Goal: Find specific page/section: Find specific page/section

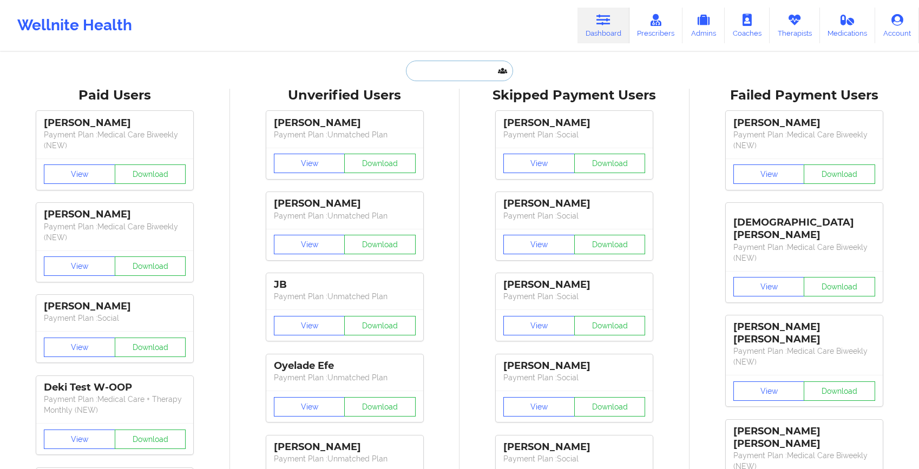
click at [457, 65] on input "text" at bounding box center [459, 71] width 107 height 21
paste input "[EMAIL_ADDRESS][DOMAIN_NAME]"
type input "[EMAIL_ADDRESS][DOMAIN_NAME]"
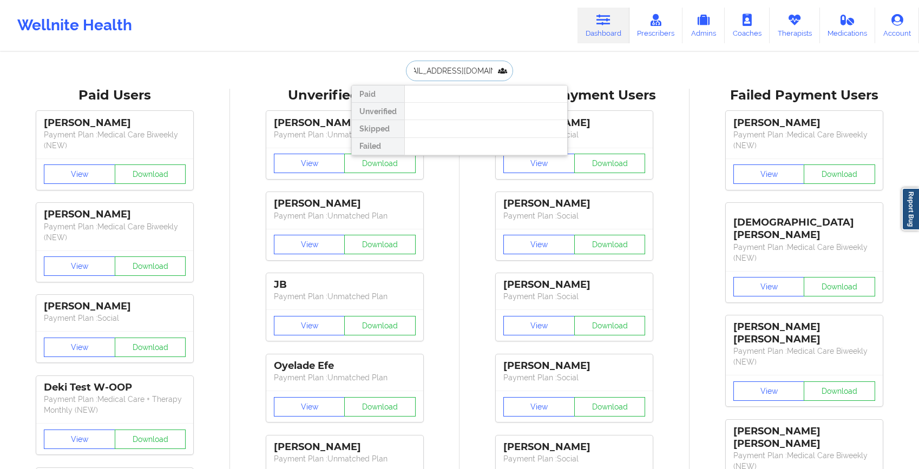
click at [444, 72] on input "[EMAIL_ADDRESS][DOMAIN_NAME]" at bounding box center [459, 71] width 107 height 21
type input "[PERSON_NAME]"
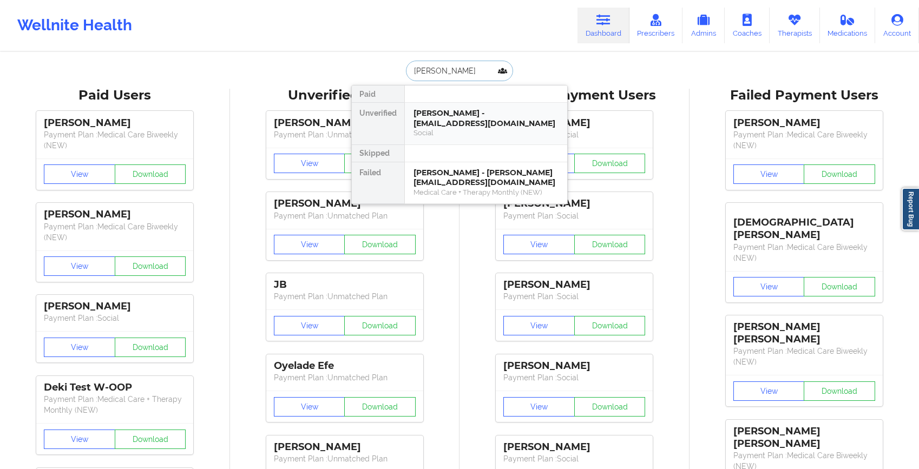
click at [511, 122] on div "[PERSON_NAME] - [EMAIL_ADDRESS][DOMAIN_NAME]" at bounding box center [485, 118] width 145 height 20
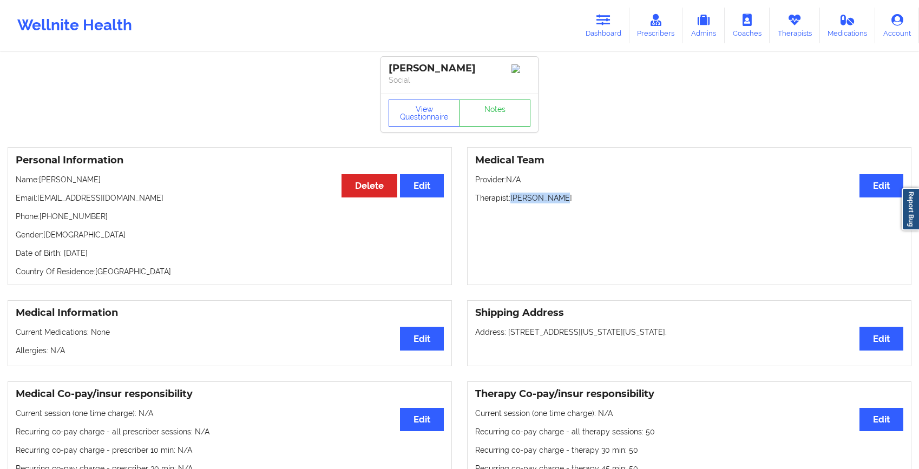
drag, startPoint x: 511, startPoint y: 202, endPoint x: 577, endPoint y: 202, distance: 66.5
click at [578, 203] on p "Therapist: [PERSON_NAME]" at bounding box center [689, 198] width 428 height 11
copy p "[PERSON_NAME]"
click at [613, 29] on link "Dashboard" at bounding box center [603, 26] width 52 height 36
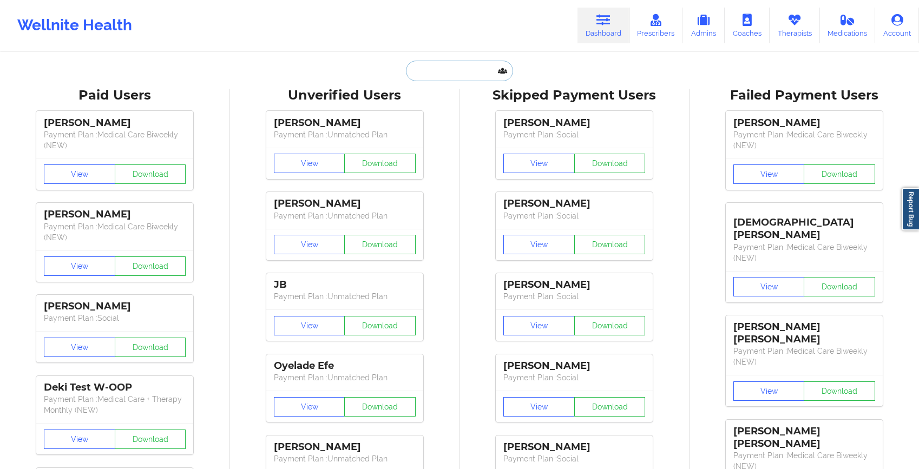
click at [471, 75] on input "text" at bounding box center [459, 71] width 107 height 21
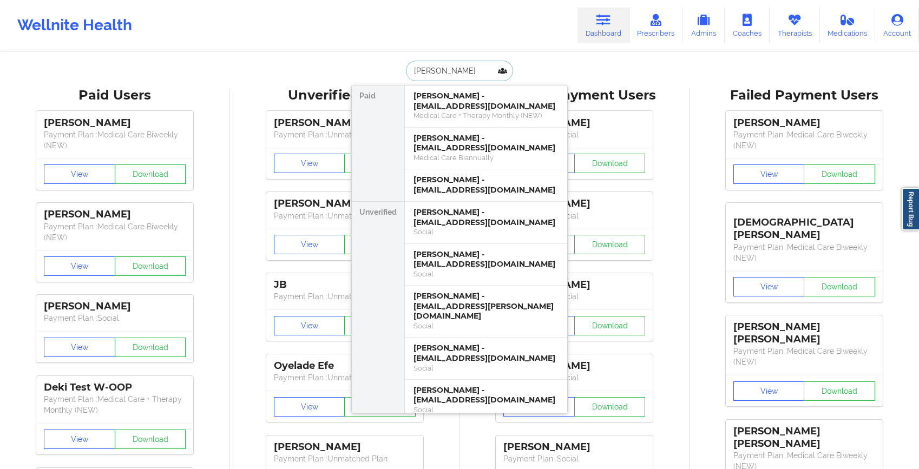
click at [445, 65] on input "[PERSON_NAME]" at bounding box center [459, 71] width 107 height 21
type input "tesa"
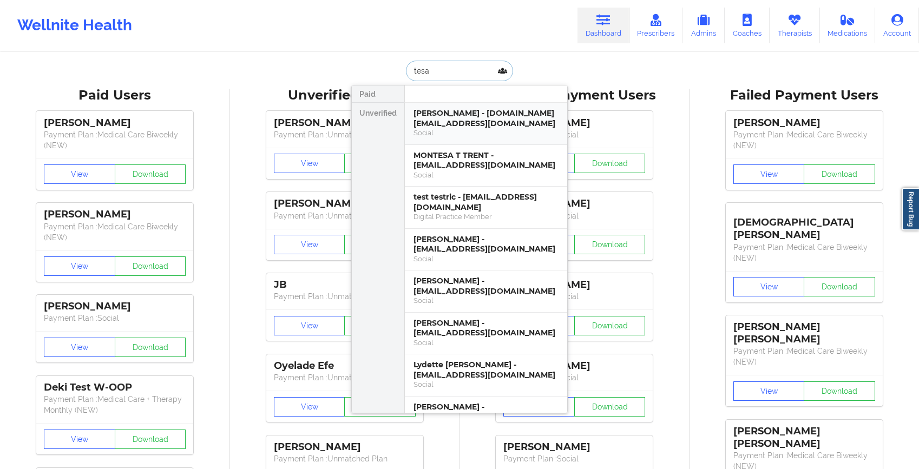
click at [456, 114] on div "[PERSON_NAME] - [DOMAIN_NAME][EMAIL_ADDRESS][DOMAIN_NAME]" at bounding box center [485, 118] width 145 height 20
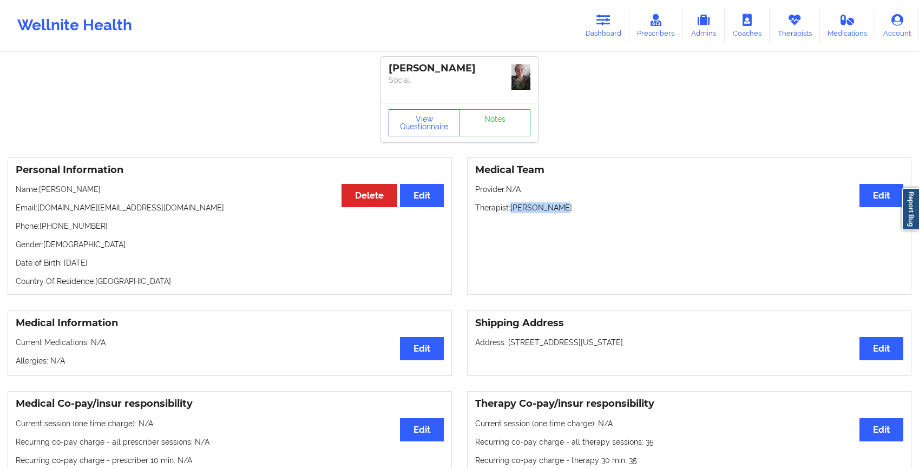
drag, startPoint x: 511, startPoint y: 209, endPoint x: 611, endPoint y: 202, distance: 100.9
click at [611, 203] on p "Therapist: [PERSON_NAME]" at bounding box center [689, 207] width 428 height 11
copy p "[PERSON_NAME]"
click at [607, 22] on icon at bounding box center [603, 20] width 14 height 12
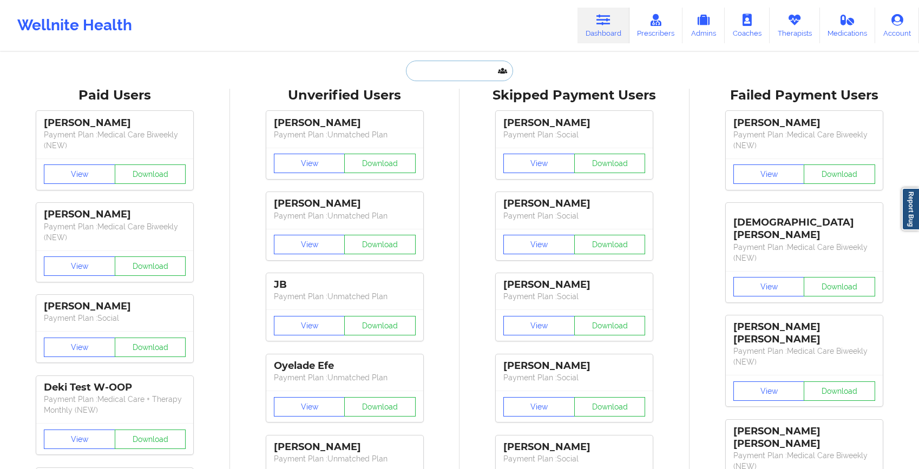
click at [455, 73] on input "text" at bounding box center [459, 71] width 107 height 21
paste input "[PERSON_NAME]"
type input "[PERSON_NAME]"
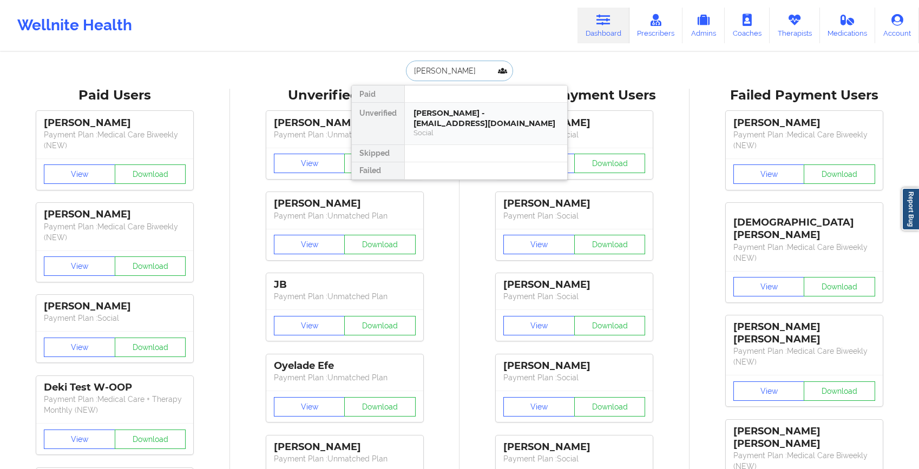
click at [416, 126] on div "[PERSON_NAME] - [EMAIL_ADDRESS][DOMAIN_NAME]" at bounding box center [485, 118] width 145 height 20
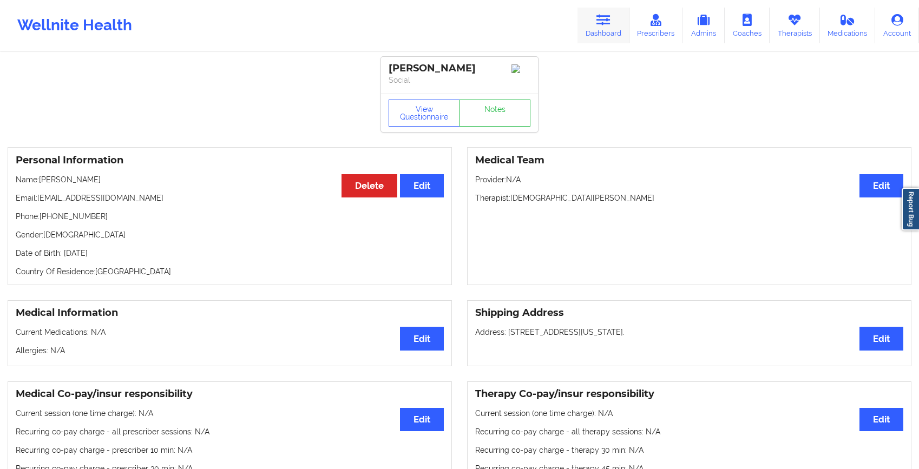
click at [617, 24] on link "Dashboard" at bounding box center [603, 26] width 52 height 36
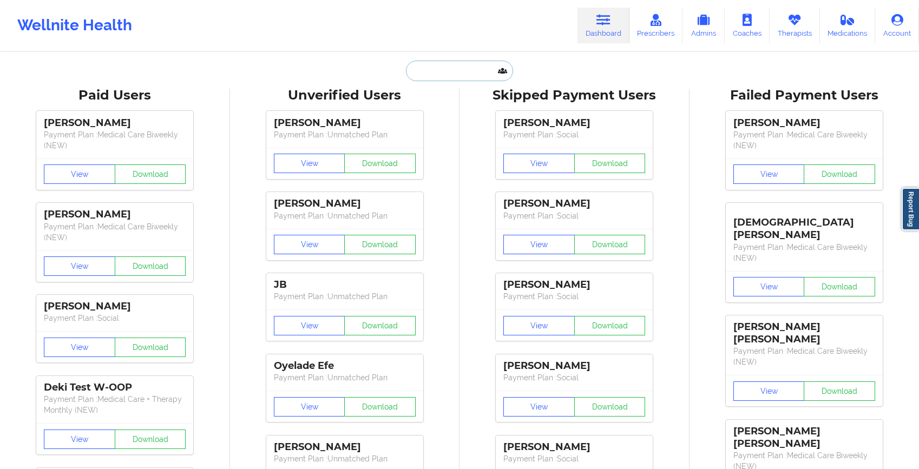
click at [468, 69] on input "text" at bounding box center [459, 71] width 107 height 21
paste input "[PERSON_NAME]"
type input "[PERSON_NAME]"
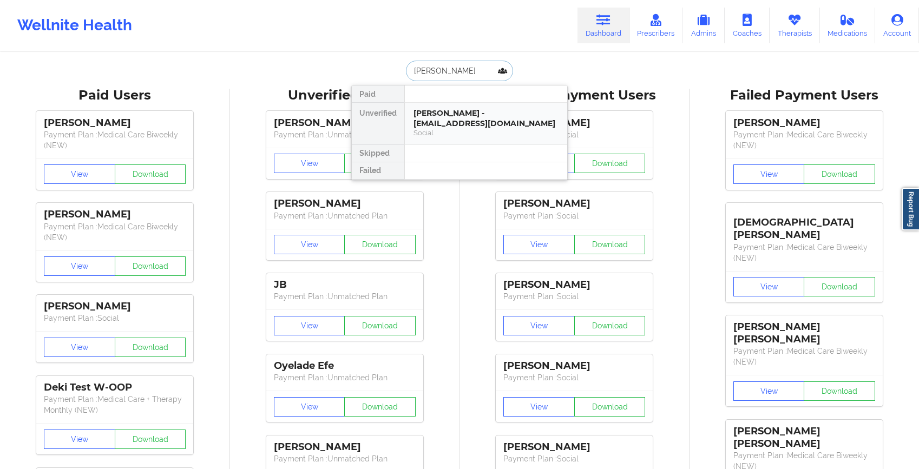
click at [467, 121] on div "[PERSON_NAME] - [EMAIL_ADDRESS][DOMAIN_NAME]" at bounding box center [485, 118] width 145 height 20
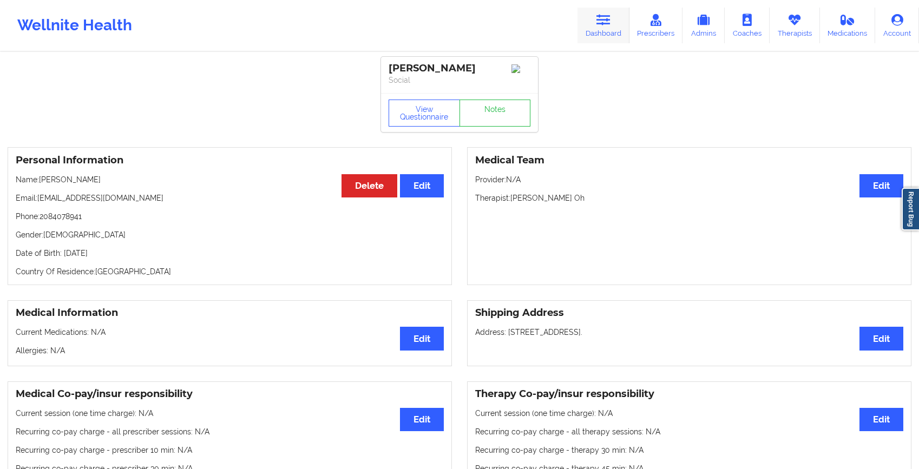
click at [610, 24] on icon at bounding box center [603, 20] width 14 height 12
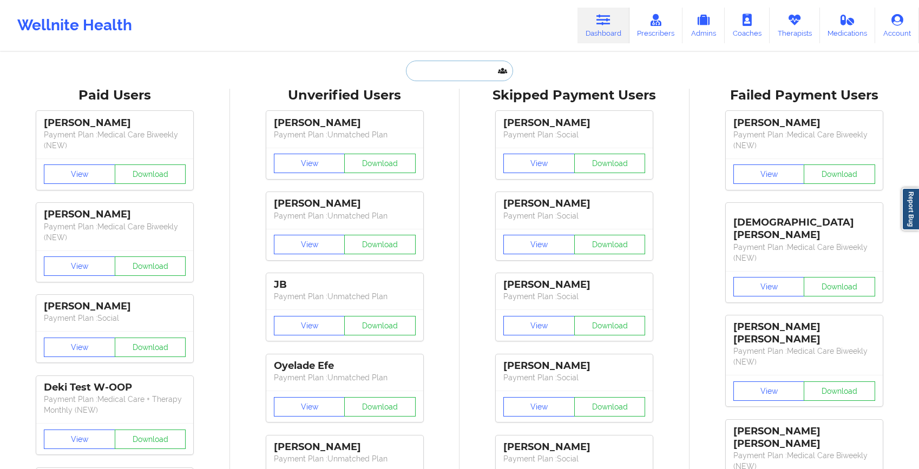
click at [471, 69] on input "text" at bounding box center [459, 71] width 107 height 21
paste input "[PERSON_NAME]"
type input "[PERSON_NAME]"
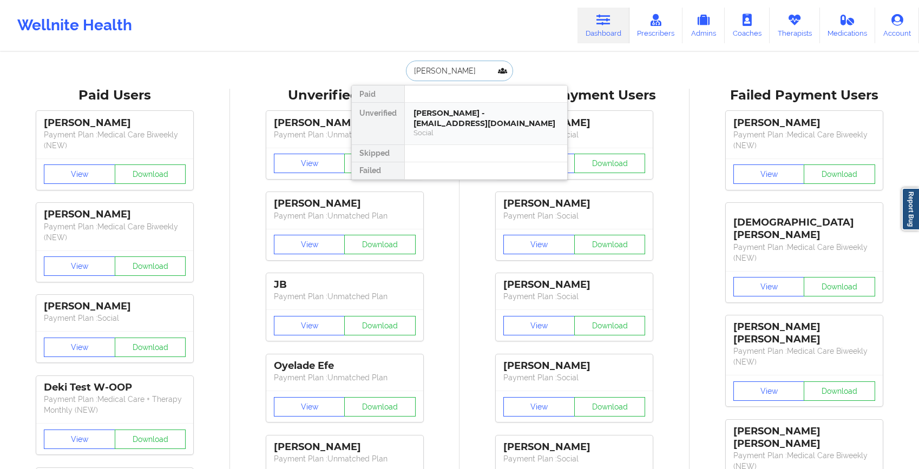
click at [448, 116] on div "[PERSON_NAME] - [EMAIL_ADDRESS][DOMAIN_NAME]" at bounding box center [485, 118] width 145 height 20
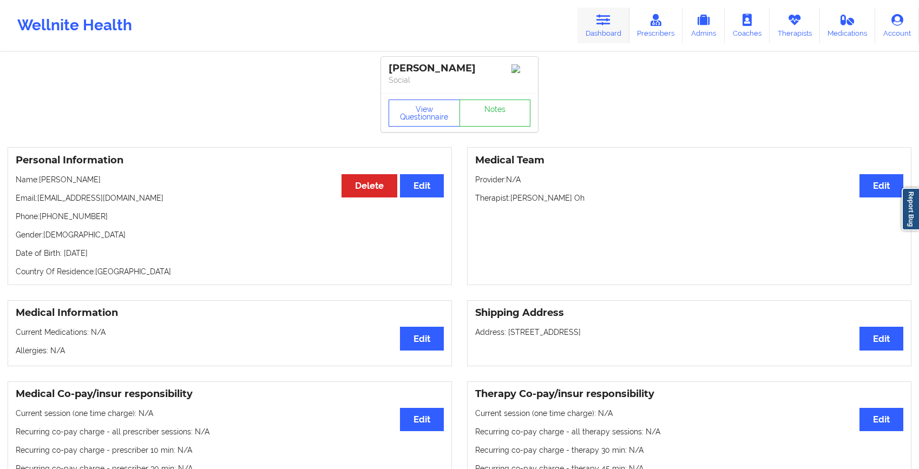
click at [590, 35] on link "Dashboard" at bounding box center [603, 26] width 52 height 36
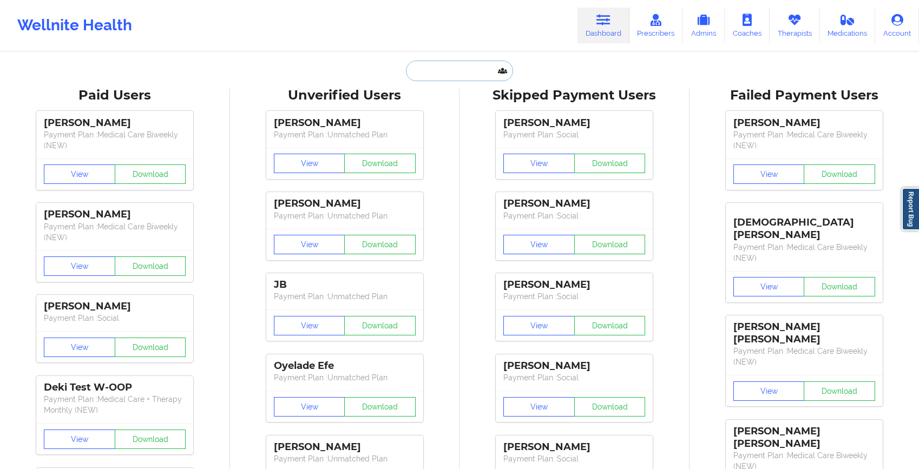
click at [464, 70] on input "text" at bounding box center [459, 71] width 107 height 21
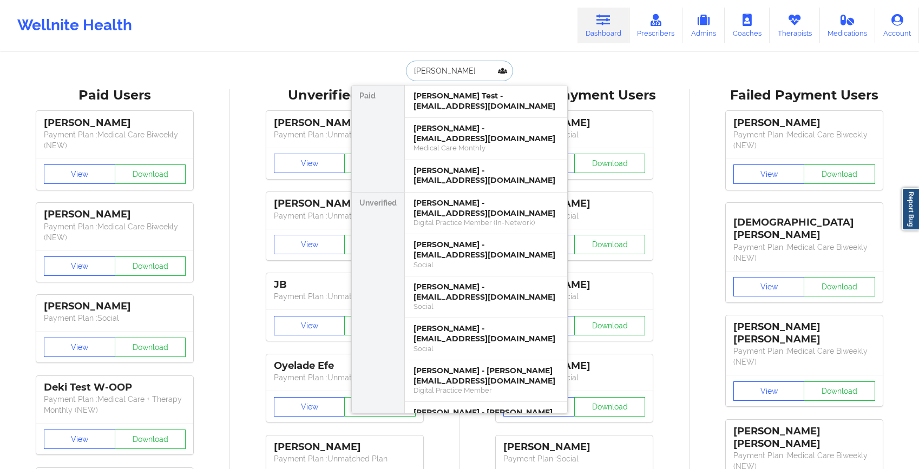
type input "[PERSON_NAME]"
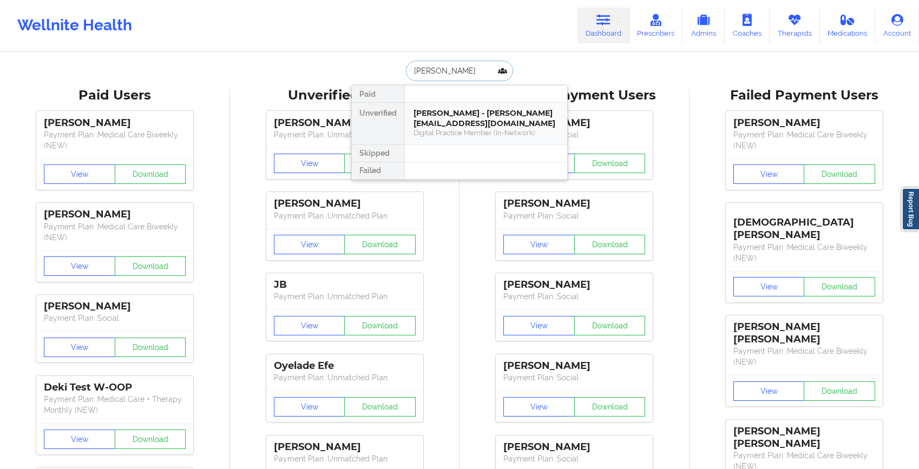
click at [437, 116] on div "[PERSON_NAME] - [PERSON_NAME][EMAIL_ADDRESS][DOMAIN_NAME]" at bounding box center [485, 118] width 145 height 20
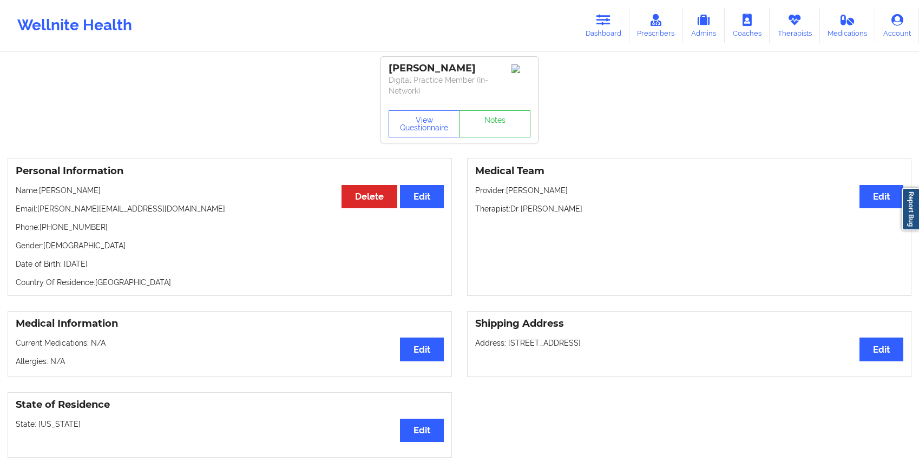
drag, startPoint x: 523, startPoint y: 207, endPoint x: 609, endPoint y: 209, distance: 86.6
click at [610, 209] on p "Therapist: Dr [PERSON_NAME]" at bounding box center [689, 208] width 428 height 11
click at [610, 24] on icon at bounding box center [603, 20] width 14 height 12
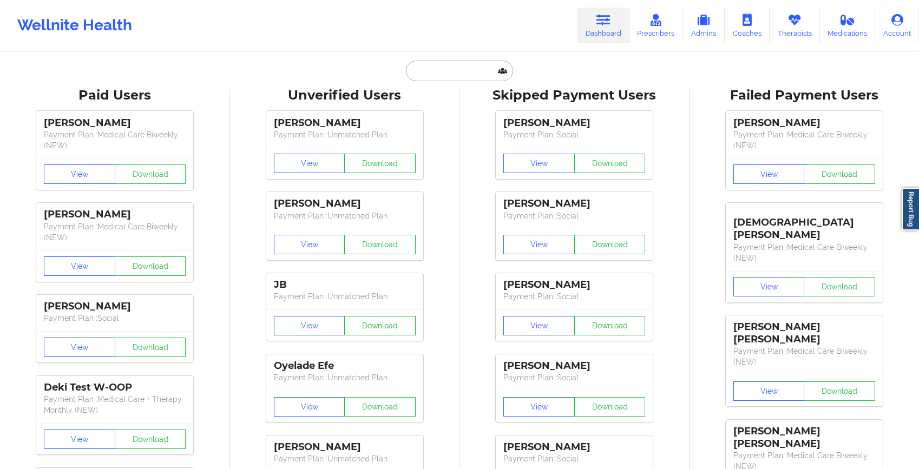
click at [439, 79] on input "text" at bounding box center [459, 71] width 107 height 21
paste input "[PERSON_NAME]"
type input "[PERSON_NAME]"
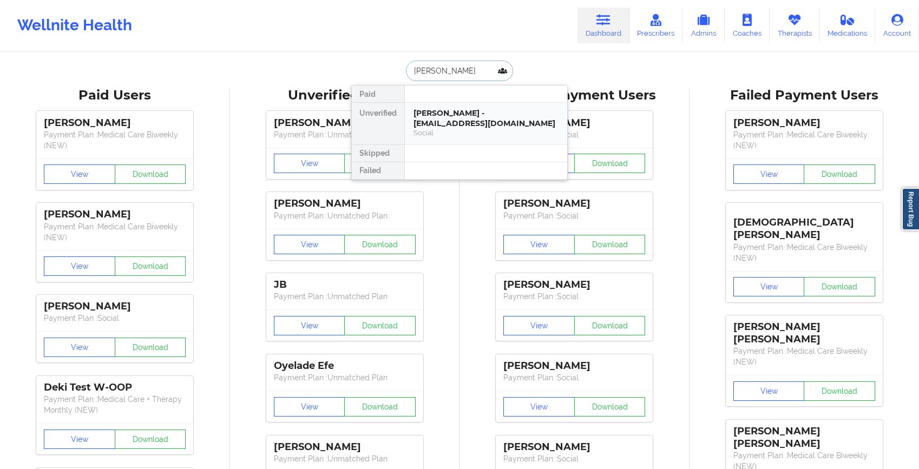
click at [435, 121] on div "[PERSON_NAME] - [EMAIL_ADDRESS][DOMAIN_NAME]" at bounding box center [485, 118] width 145 height 20
